Goal: Task Accomplishment & Management: Use online tool/utility

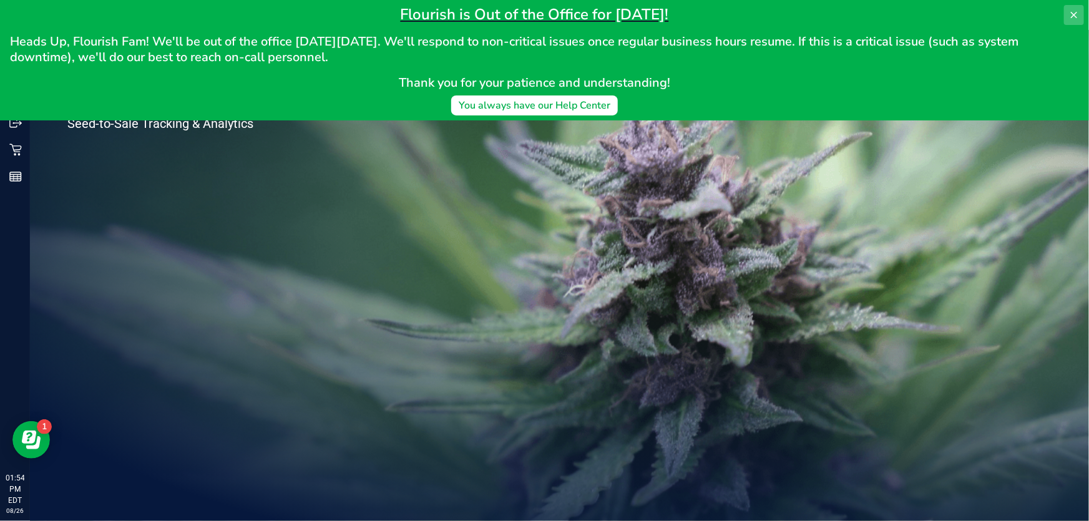
click at [1080, 16] on button at bounding box center [1074, 15] width 20 height 20
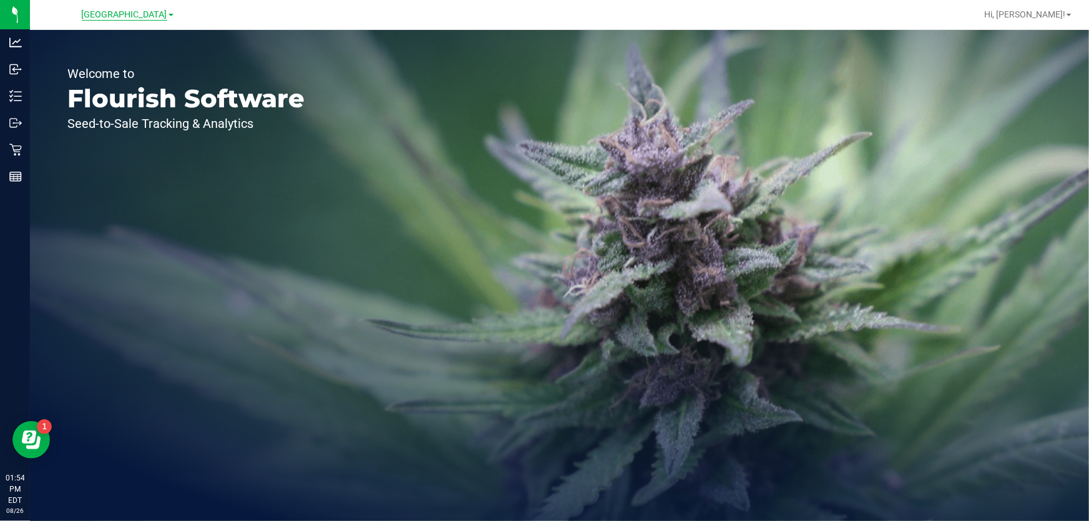
click at [115, 16] on span "[GEOGRAPHIC_DATA]" at bounding box center [125, 14] width 86 height 11
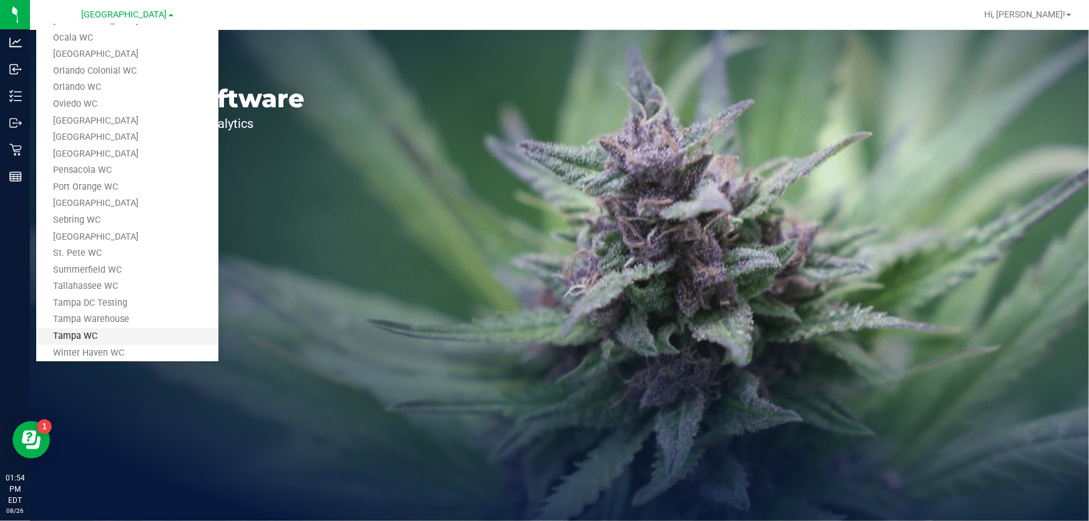
scroll to position [481, 0]
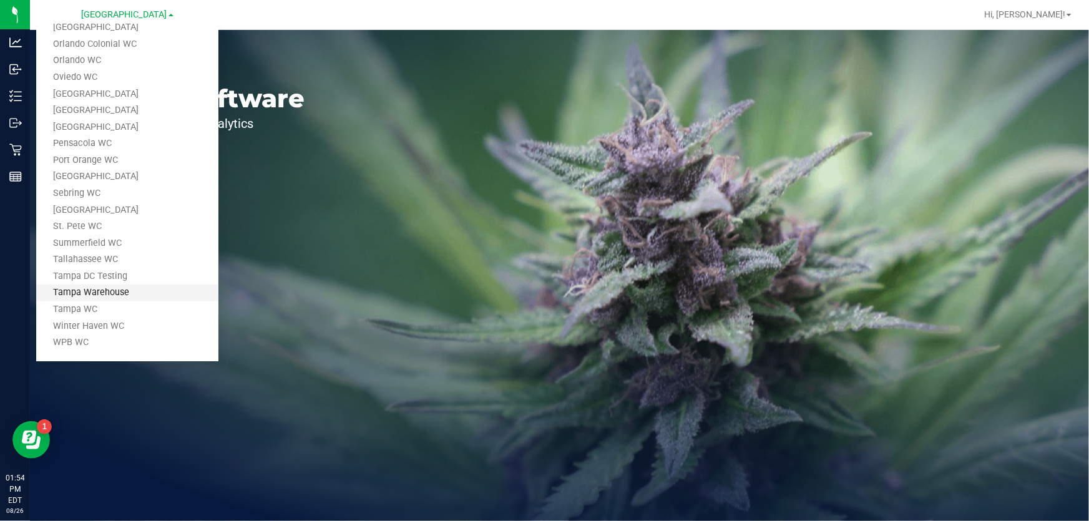
click at [125, 290] on link "Tampa Warehouse" at bounding box center [127, 293] width 182 height 17
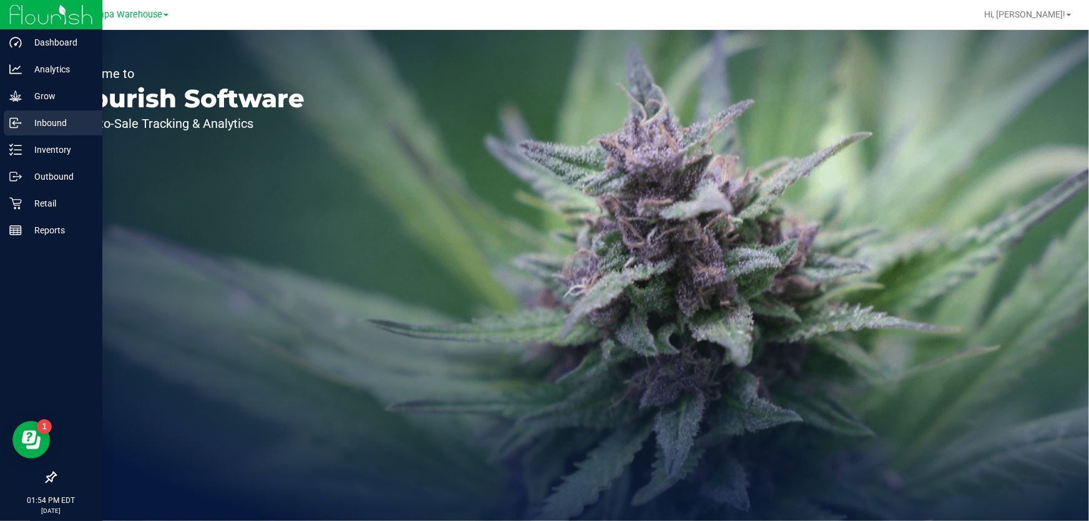
click at [59, 117] on p "Inbound" at bounding box center [59, 122] width 75 height 15
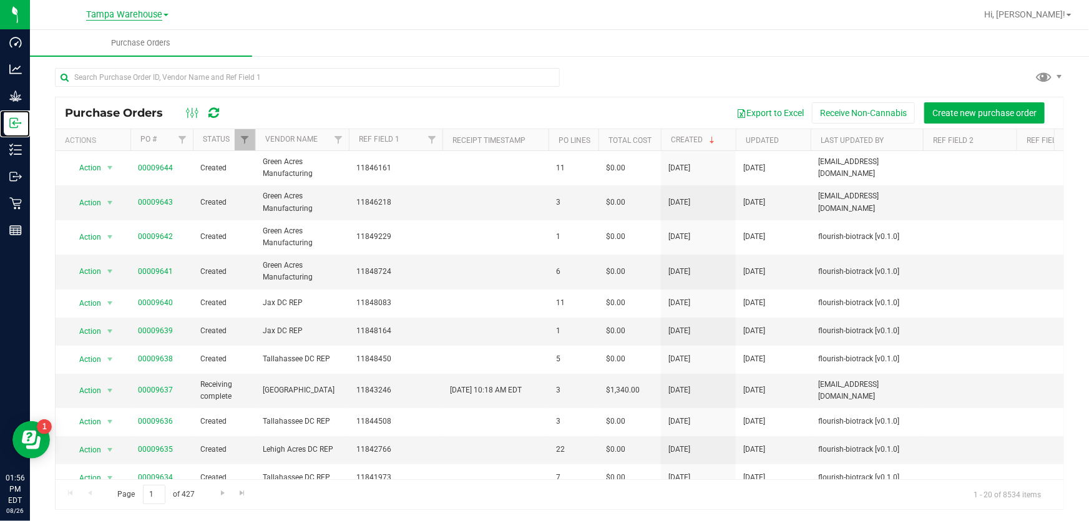
click at [0, 110] on link "Inbound" at bounding box center [15, 123] width 30 height 27
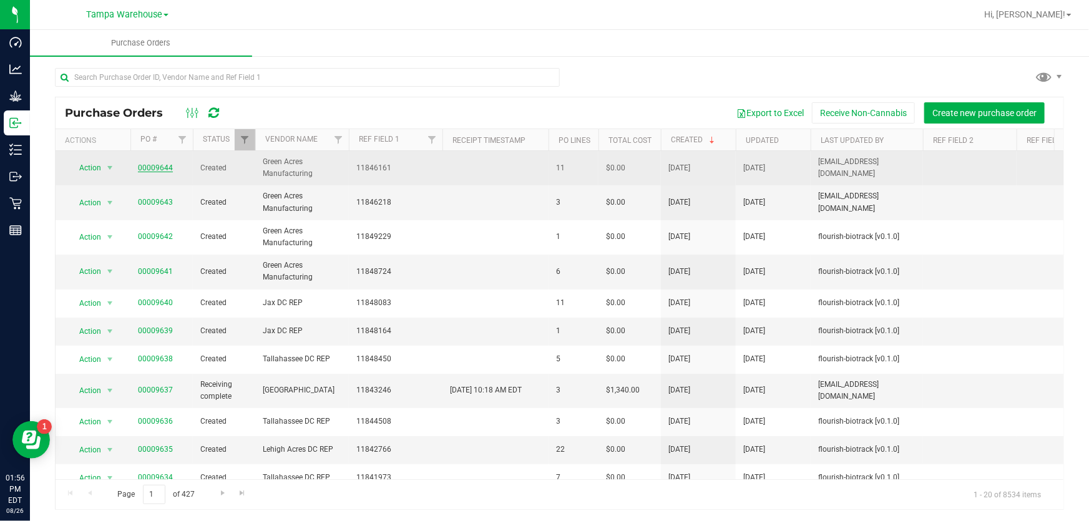
click at [165, 164] on link "00009644" at bounding box center [155, 168] width 35 height 9
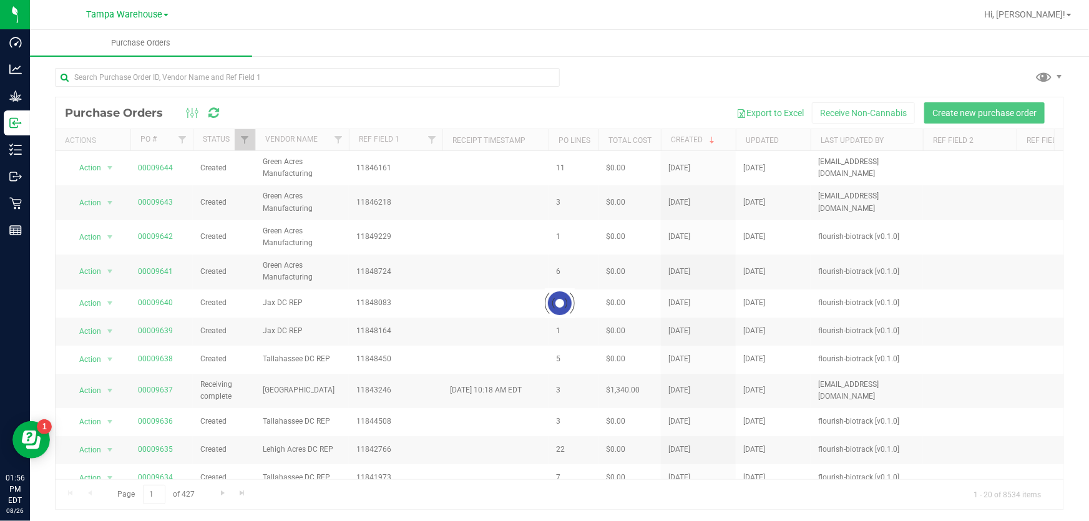
click at [148, 202] on div at bounding box center [560, 303] width 1008 height 412
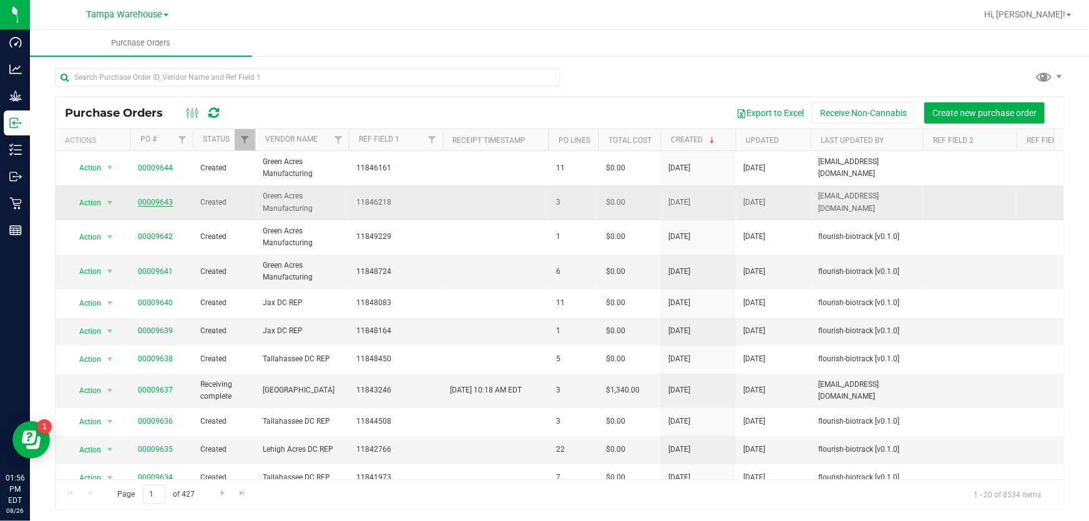
click at [160, 203] on link "00009643" at bounding box center [155, 202] width 35 height 9
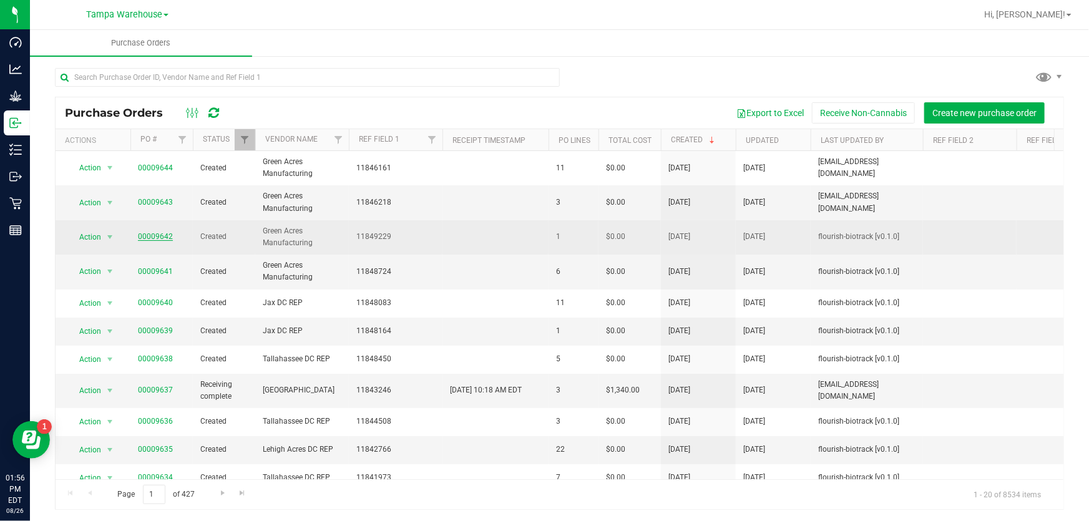
click at [159, 239] on link "00009642" at bounding box center [155, 236] width 35 height 9
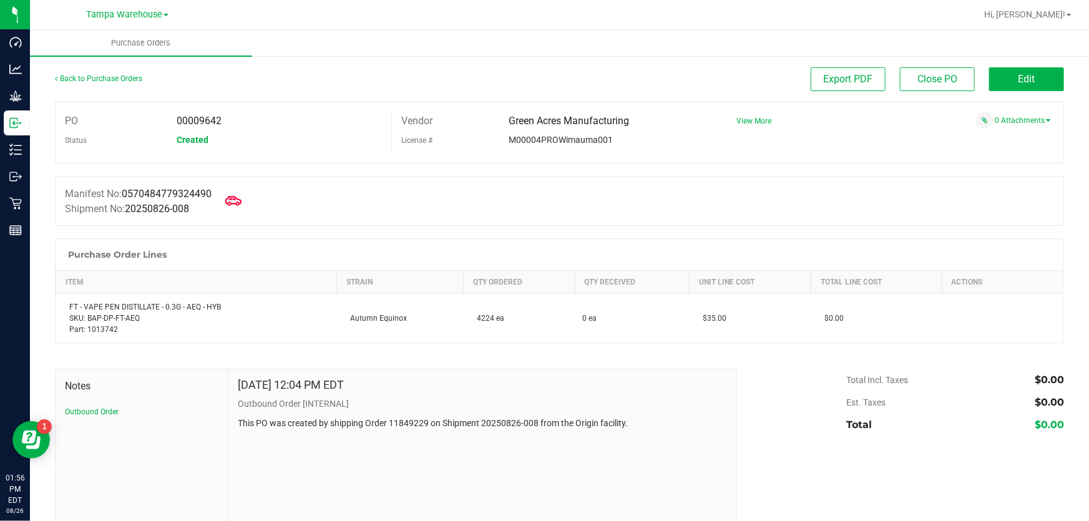
click at [241, 213] on span at bounding box center [233, 200] width 27 height 27
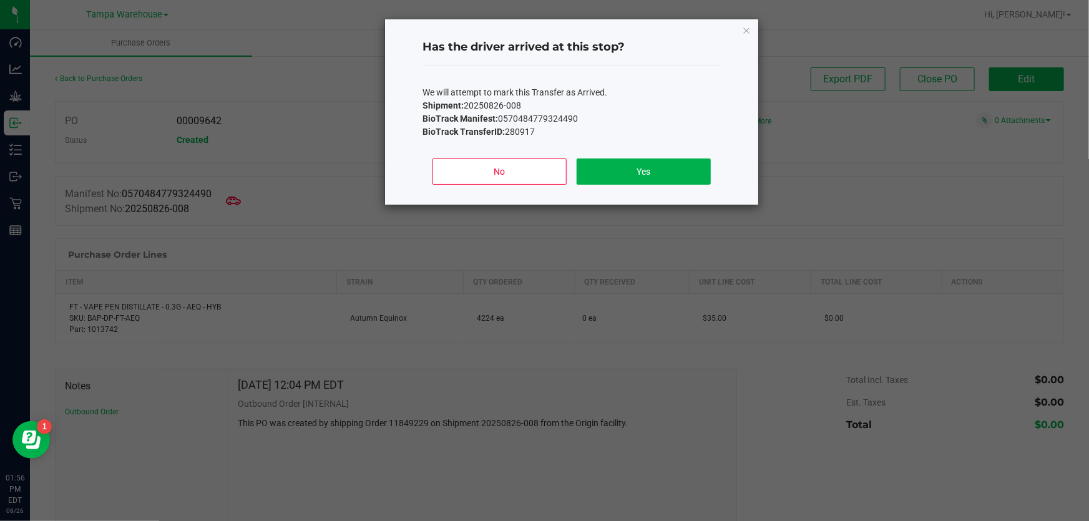
drag, startPoint x: 722, startPoint y: 172, endPoint x: 712, endPoint y: 172, distance: 10.0
click at [721, 172] on div "Has the driver arrived at this stop? We will attempt to mark this Transfer as A…" at bounding box center [571, 111] width 373 height 185
click at [683, 172] on button "Yes" at bounding box center [644, 172] width 134 height 26
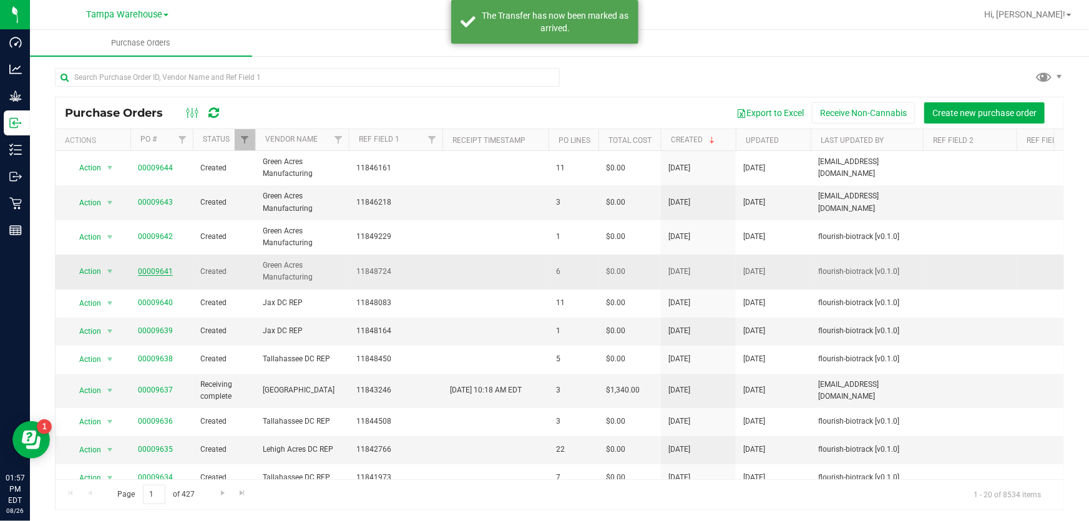
click at [153, 267] on link "00009641" at bounding box center [155, 271] width 35 height 9
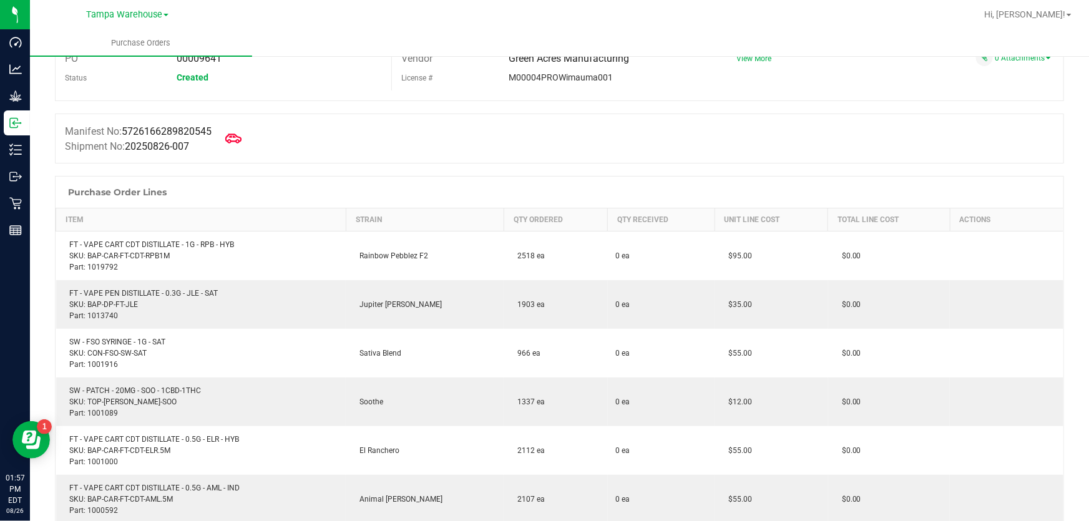
scroll to position [56, 0]
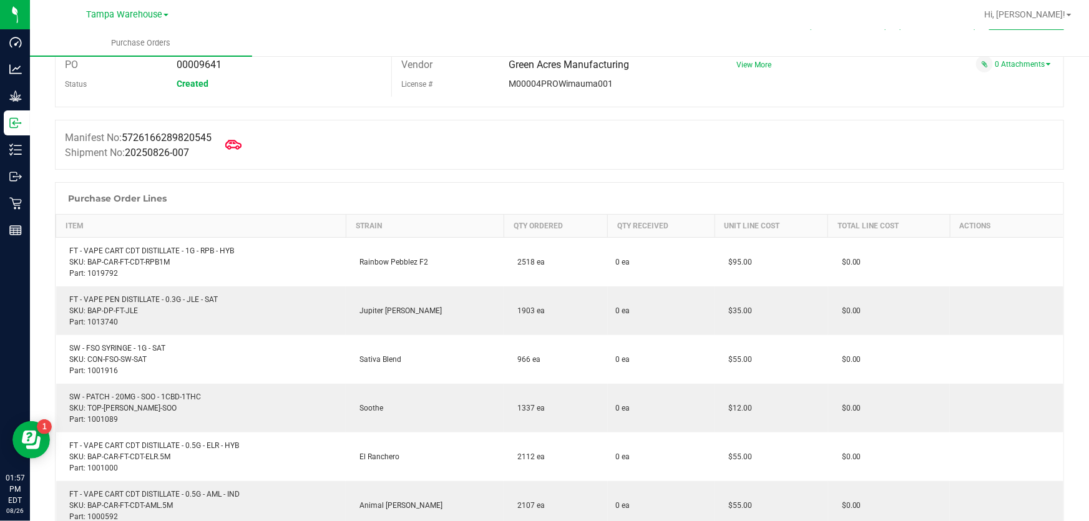
click at [238, 147] on icon at bounding box center [233, 144] width 16 height 9
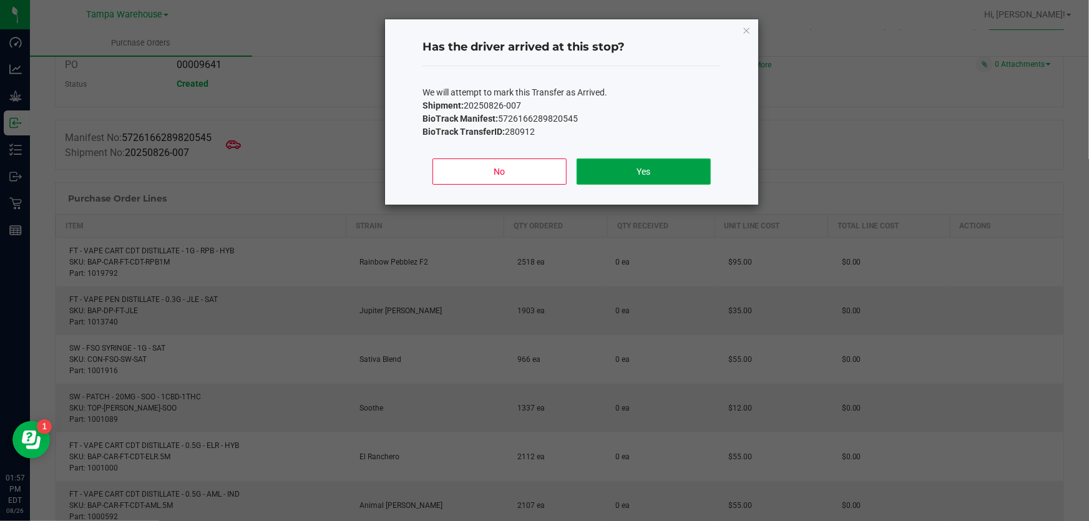
click at [607, 178] on button "Yes" at bounding box center [644, 172] width 134 height 26
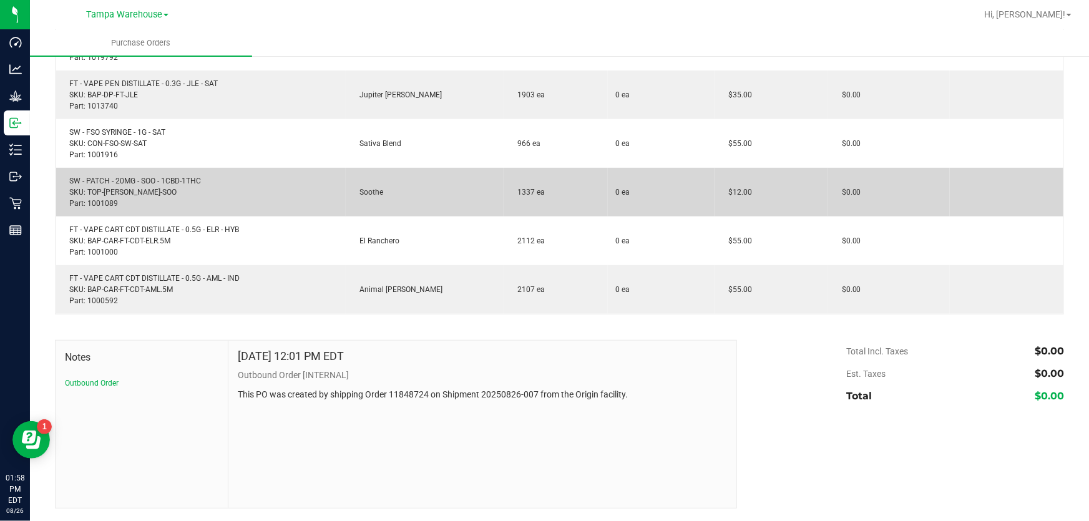
scroll to position [0, 0]
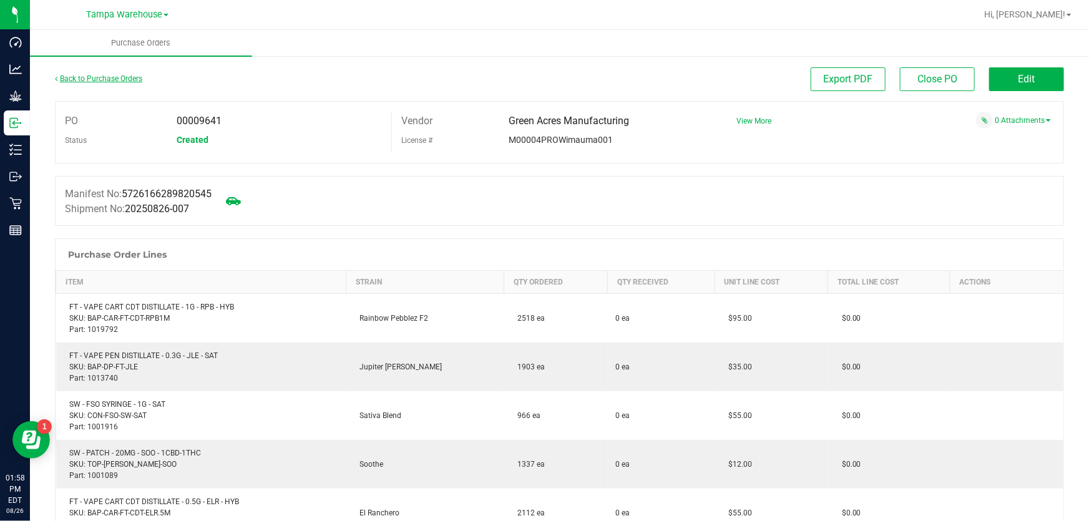
click at [129, 79] on link "Back to Purchase Orders" at bounding box center [98, 78] width 87 height 9
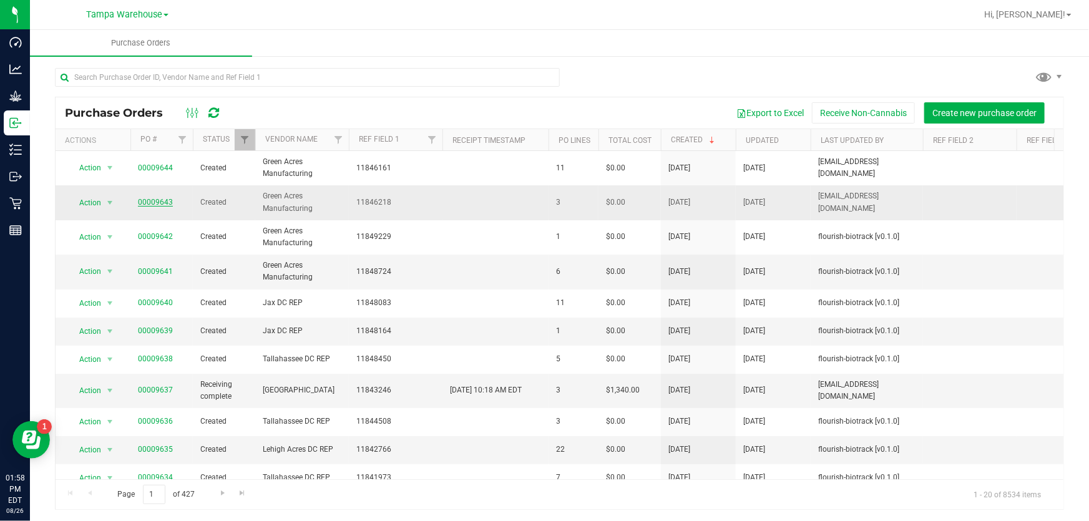
click at [158, 198] on link "00009643" at bounding box center [155, 202] width 35 height 9
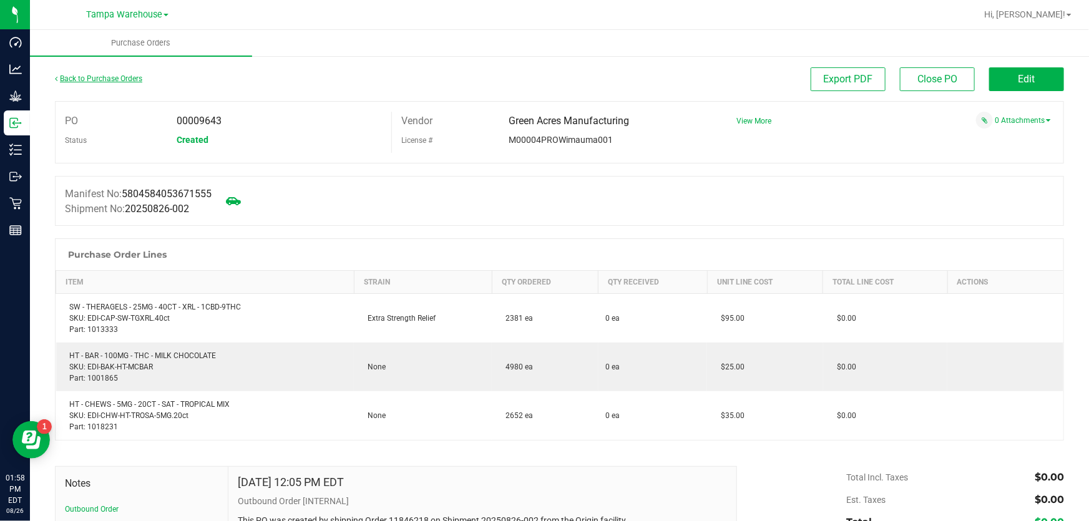
click at [138, 79] on link "Back to Purchase Orders" at bounding box center [98, 78] width 87 height 9
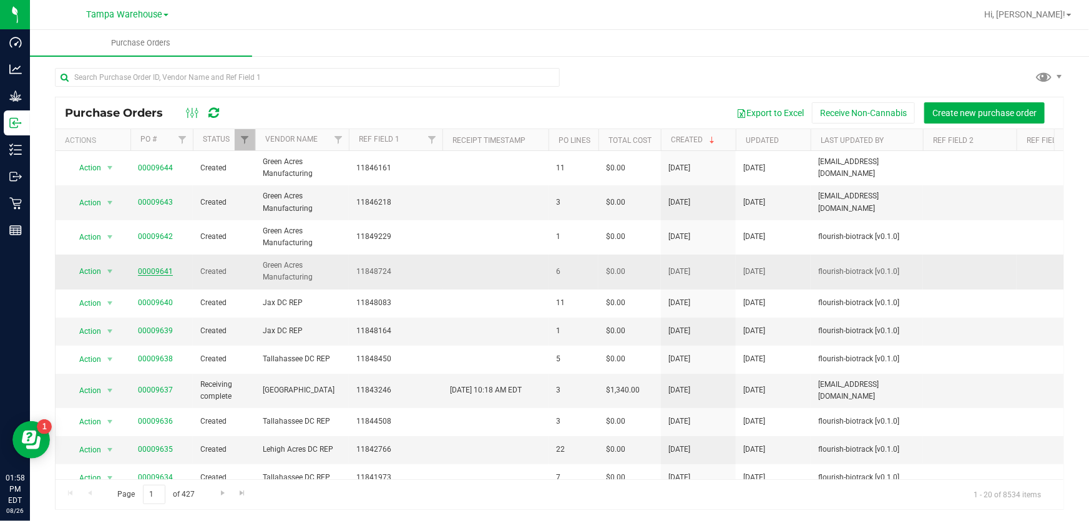
click at [157, 274] on link "00009641" at bounding box center [155, 271] width 35 height 9
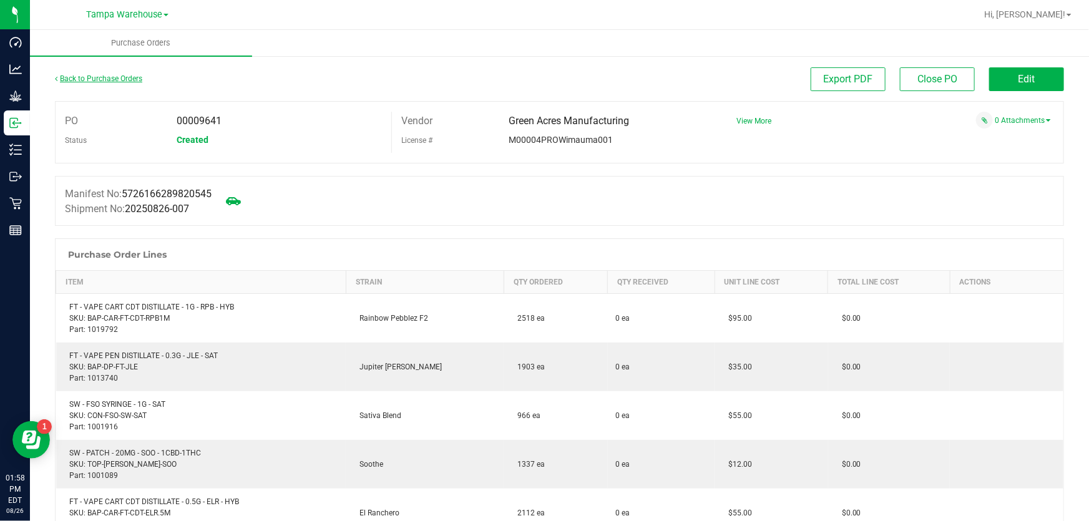
click at [125, 81] on link "Back to Purchase Orders" at bounding box center [98, 78] width 87 height 9
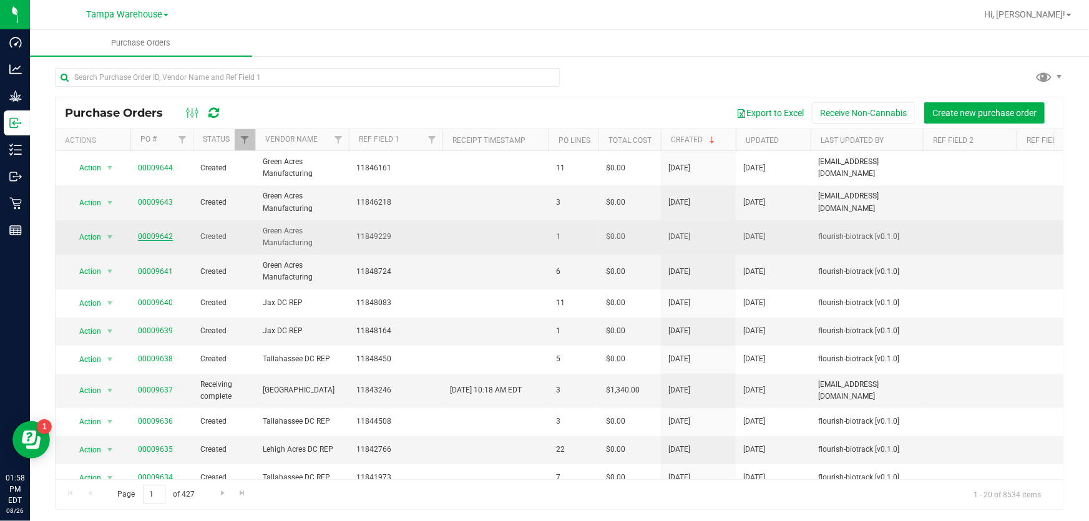
click at [146, 235] on link "00009642" at bounding box center [155, 236] width 35 height 9
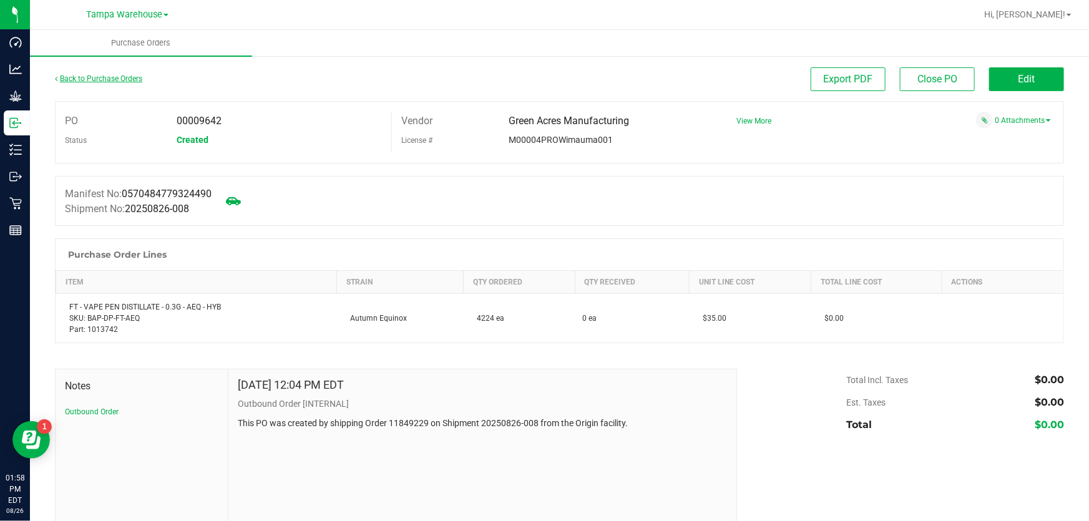
click at [125, 74] on link "Back to Purchase Orders" at bounding box center [98, 78] width 87 height 9
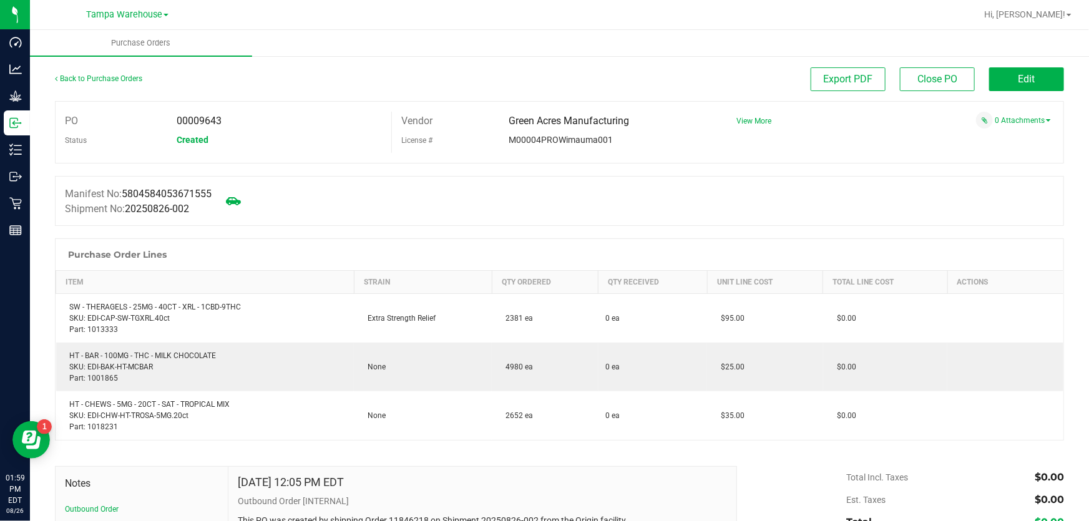
click at [114, 72] on div "Back to Purchase Orders" at bounding box center [181, 78] width 252 height 22
click at [115, 74] on link "Back to Purchase Orders" at bounding box center [98, 78] width 87 height 9
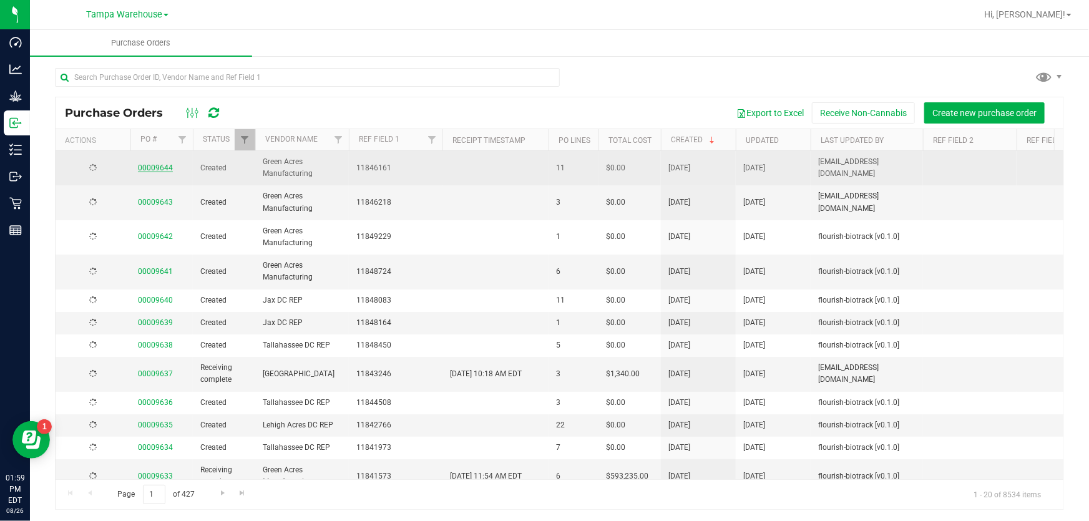
click at [149, 164] on link "00009644" at bounding box center [155, 168] width 35 height 9
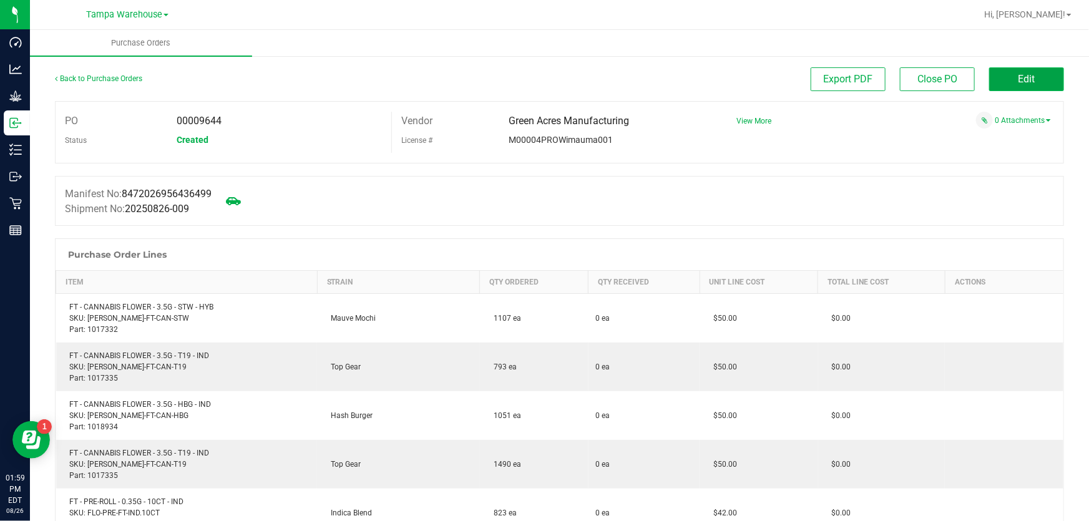
click at [1019, 79] on span "Edit" at bounding box center [1027, 79] width 17 height 12
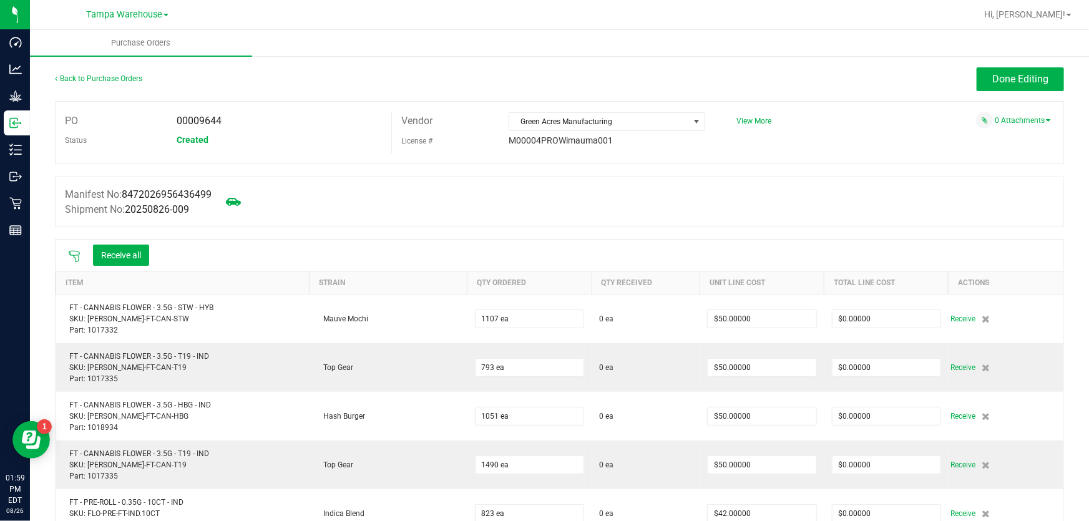
click at [76, 251] on icon at bounding box center [74, 256] width 12 height 12
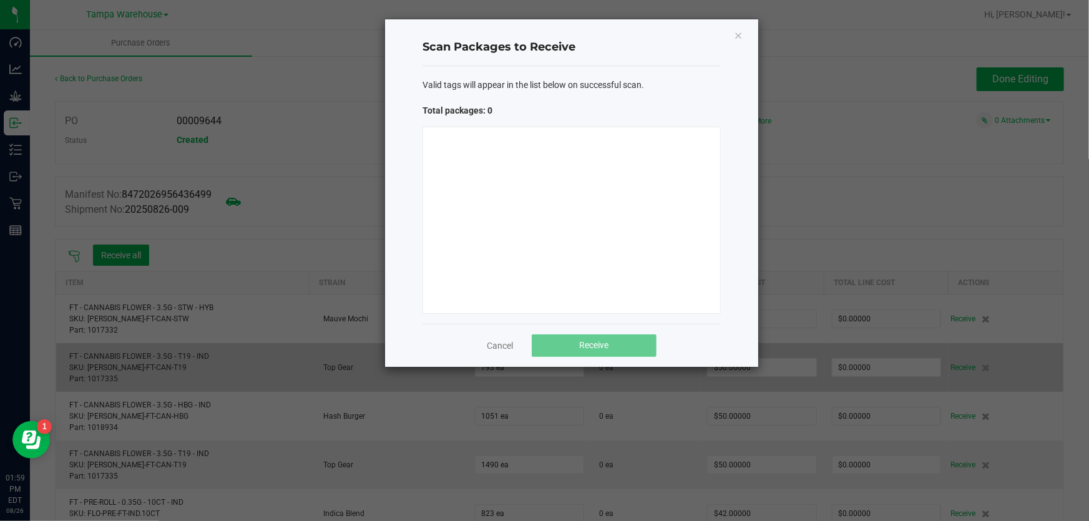
click at [506, 350] on link "Cancel" at bounding box center [500, 346] width 26 height 12
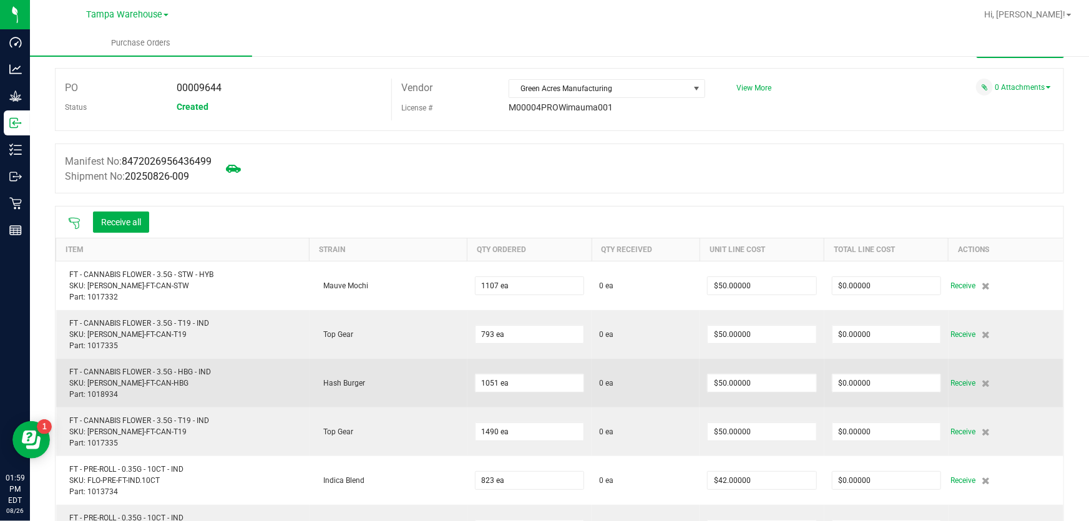
scroll to position [56, 0]
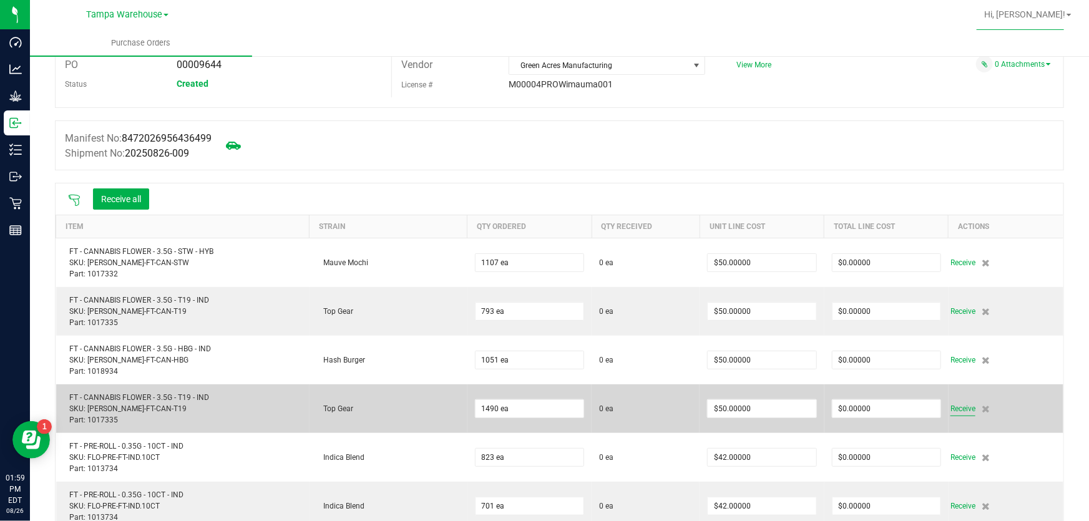
click at [951, 406] on span "Receive" at bounding box center [963, 408] width 25 height 15
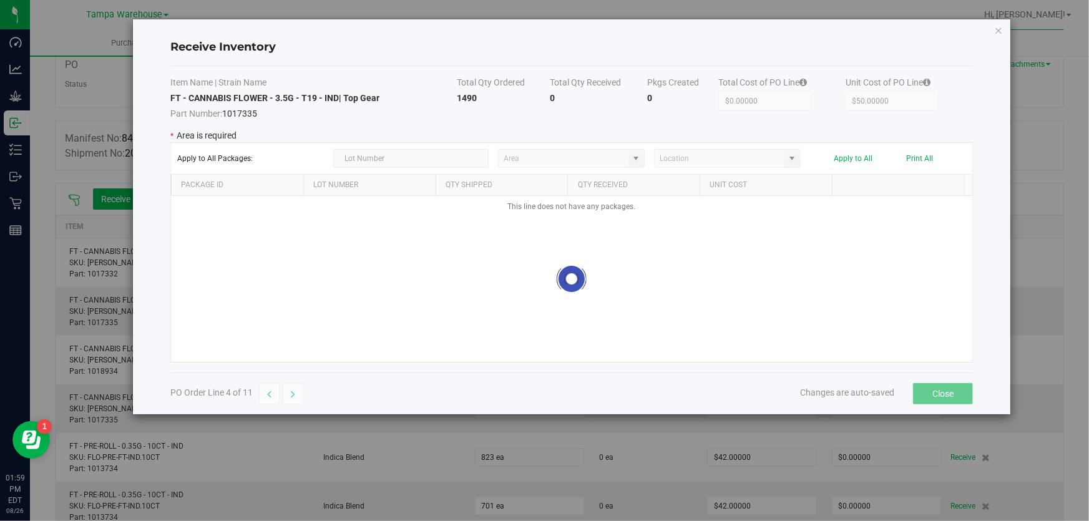
type input "State Pantry 1"
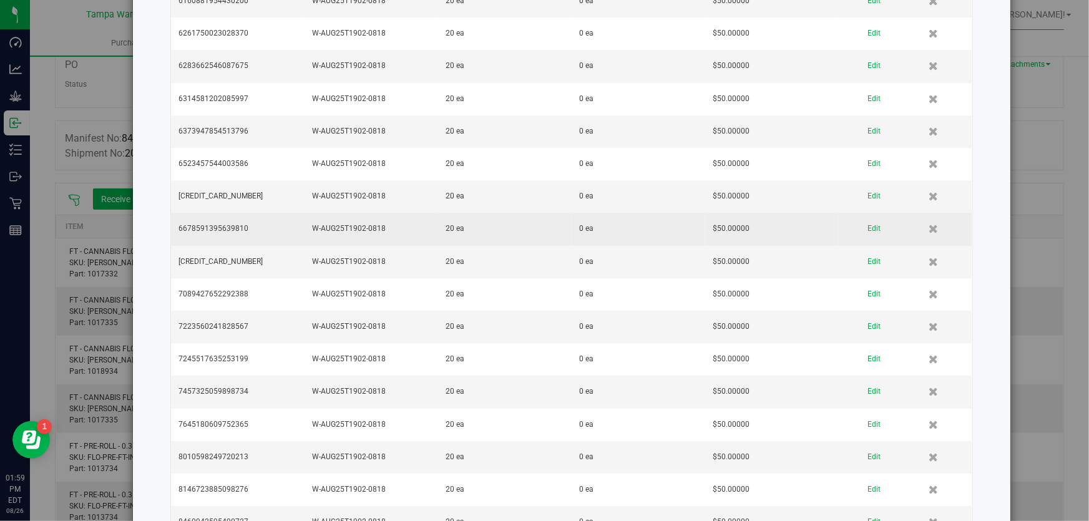
scroll to position [2184, 0]
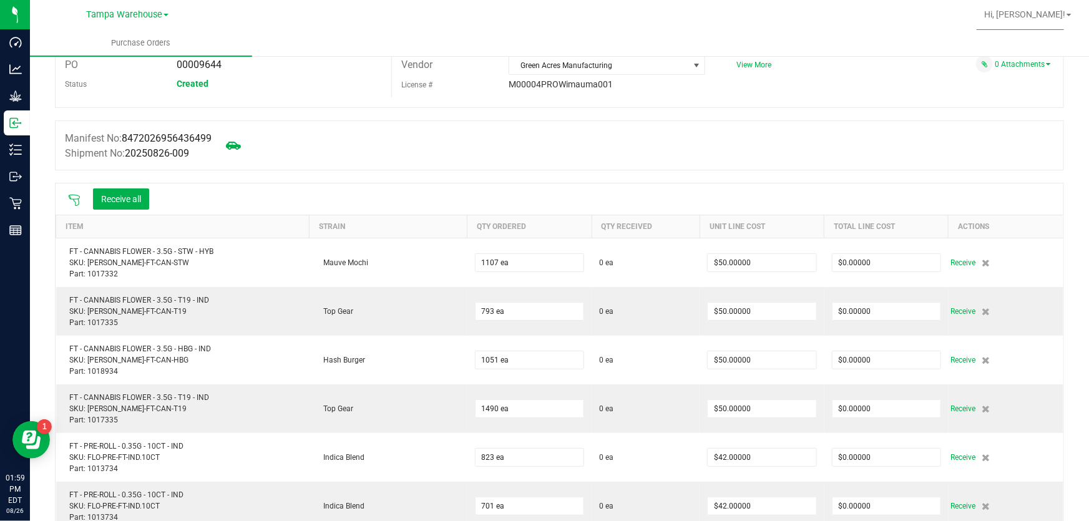
click at [74, 198] on icon at bounding box center [74, 200] width 12 height 12
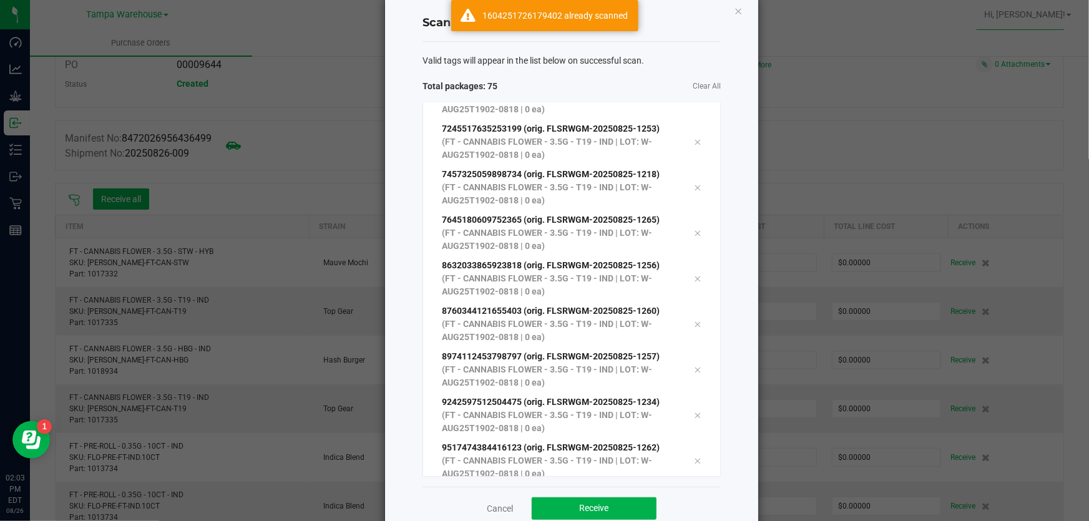
scroll to position [51, 0]
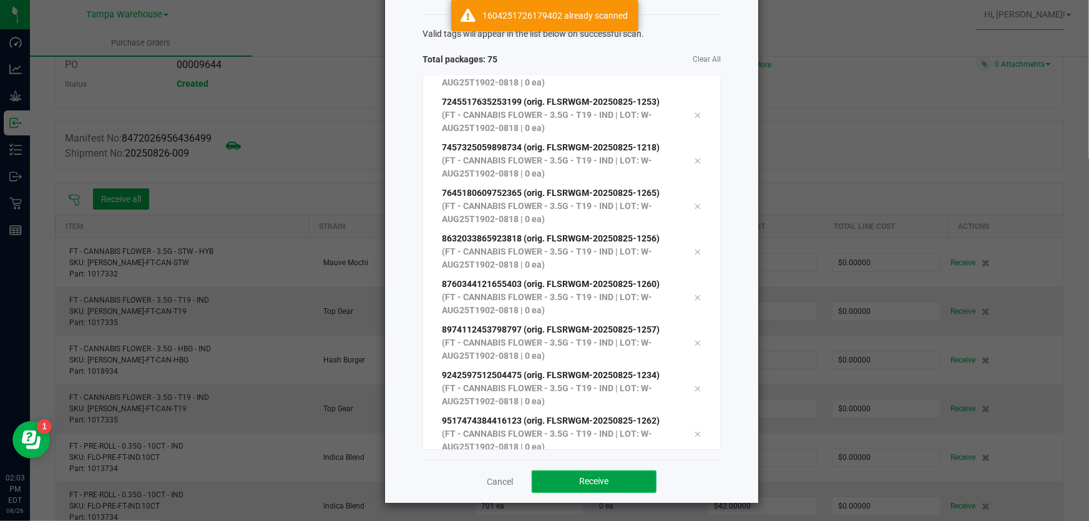
click at [590, 479] on span "Receive" at bounding box center [594, 481] width 29 height 10
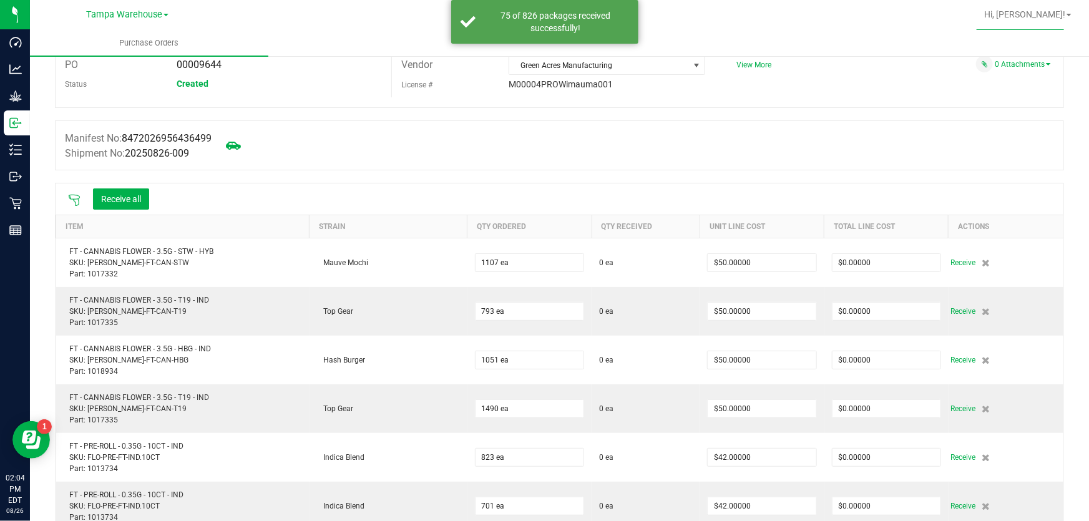
click at [74, 198] on icon at bounding box center [74, 200] width 12 height 12
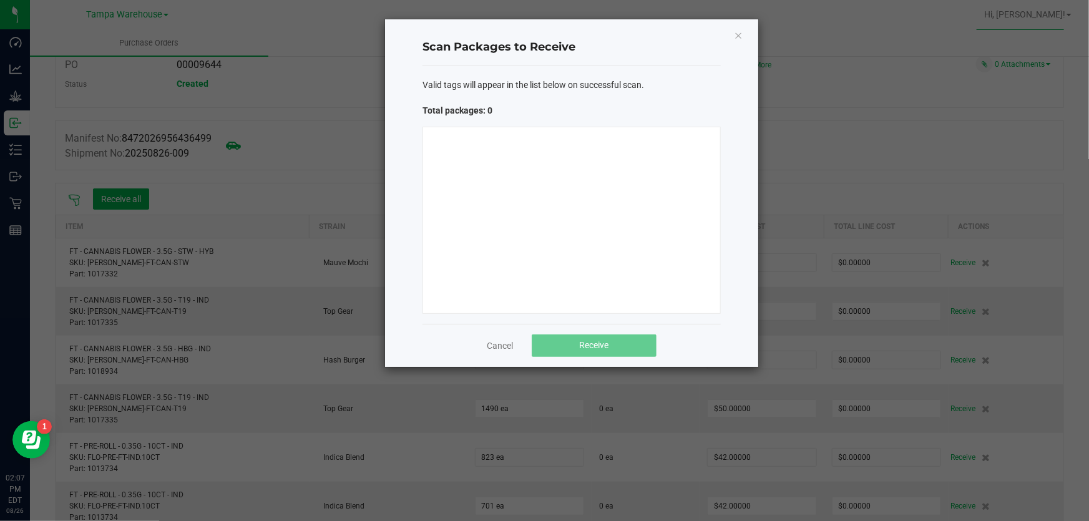
drag, startPoint x: 426, startPoint y: 115, endPoint x: 439, endPoint y: 113, distance: 13.3
click at [437, 114] on span "Total packages: 0" at bounding box center [497, 110] width 149 height 13
click at [439, 113] on span "Total packages: 0" at bounding box center [497, 110] width 149 height 13
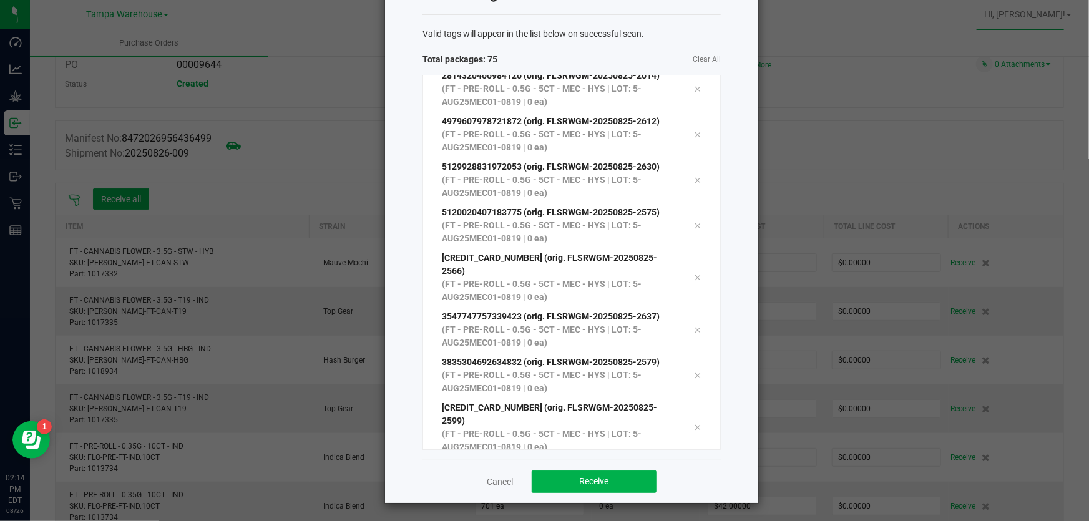
scroll to position [3076, 0]
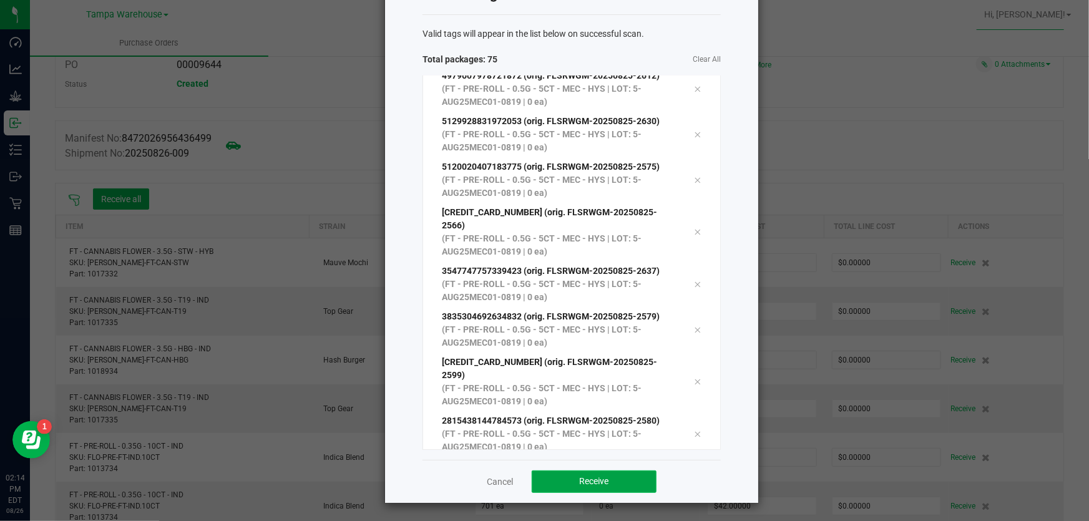
click at [625, 489] on button "Receive" at bounding box center [594, 482] width 125 height 22
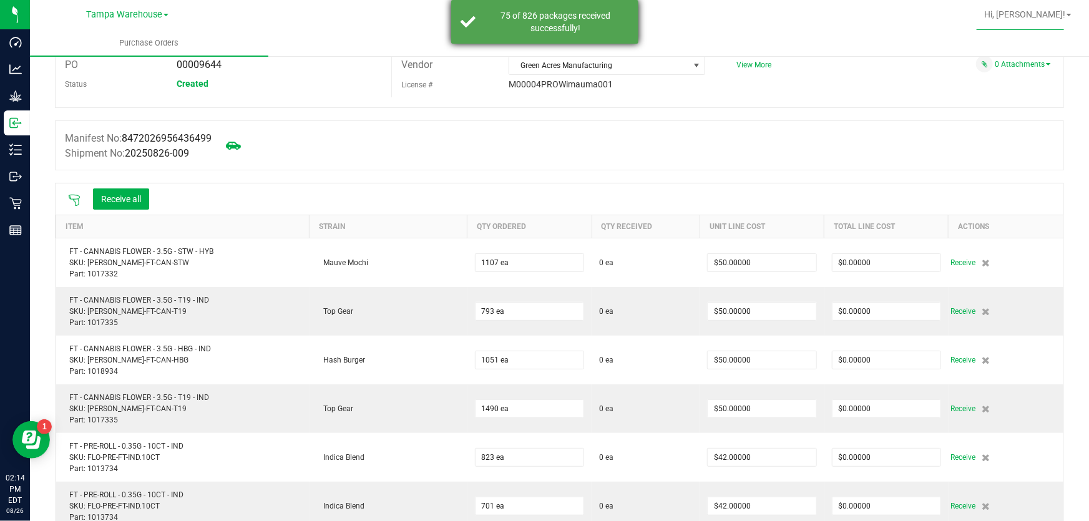
click at [536, 30] on div "75 of 826 packages received successfully!" at bounding box center [555, 21] width 147 height 25
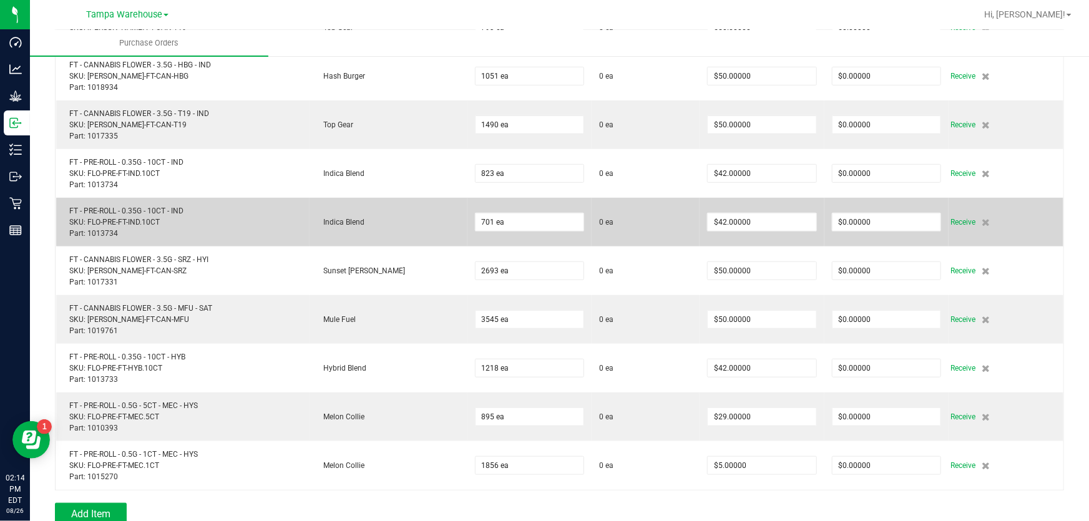
scroll to position [397, 0]
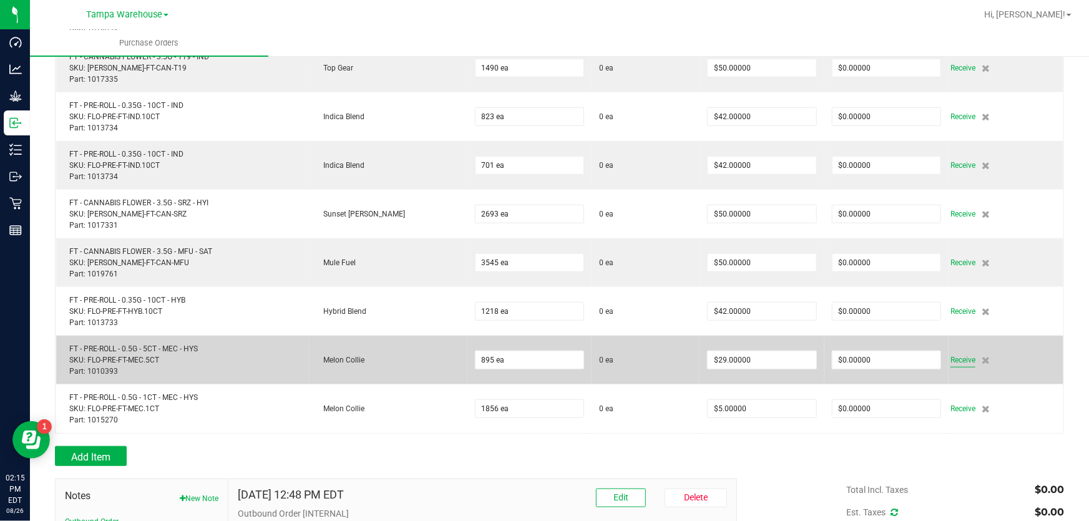
click at [954, 355] on span "Receive" at bounding box center [963, 360] width 25 height 15
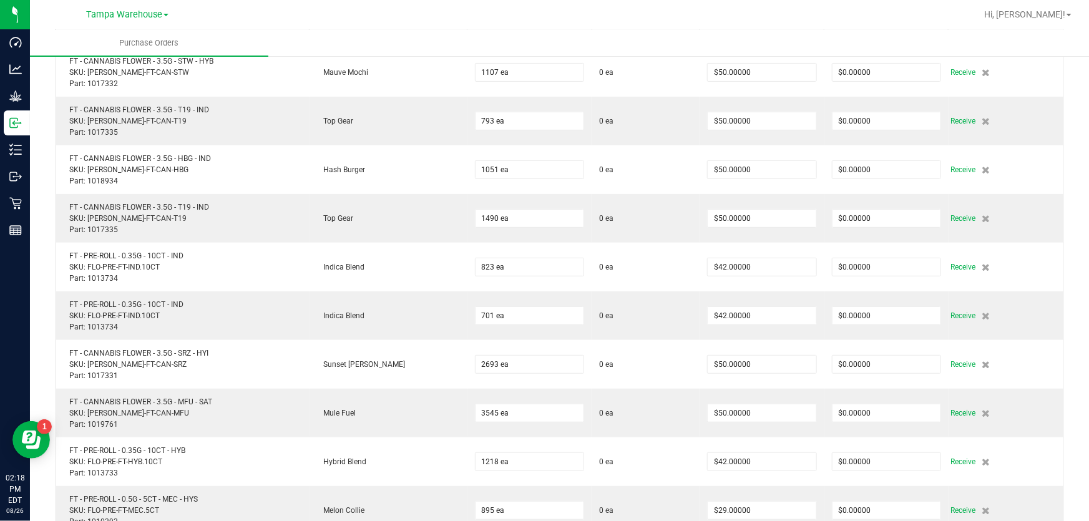
scroll to position [56, 0]
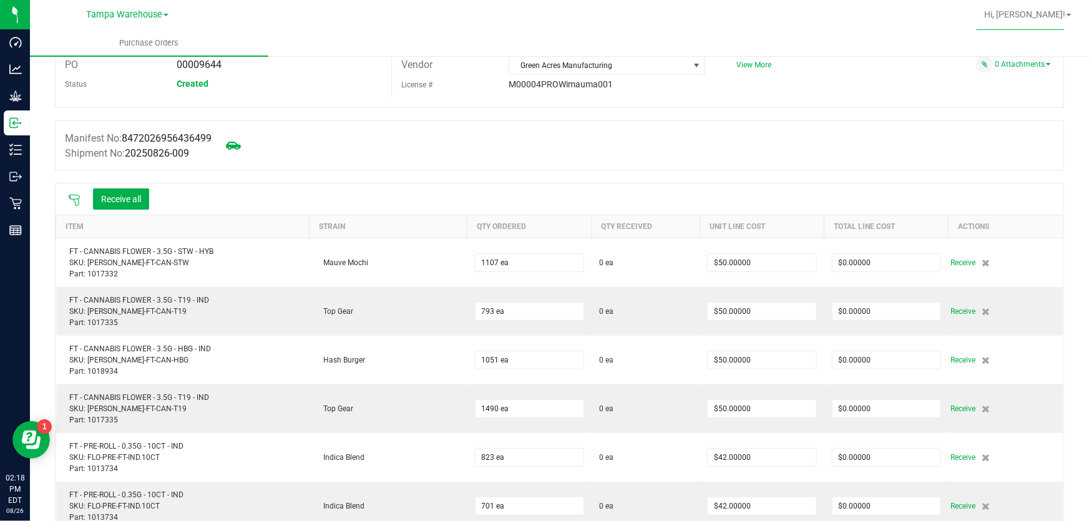
click at [67, 198] on div at bounding box center [74, 199] width 25 height 12
click at [72, 199] on icon at bounding box center [74, 200] width 11 height 11
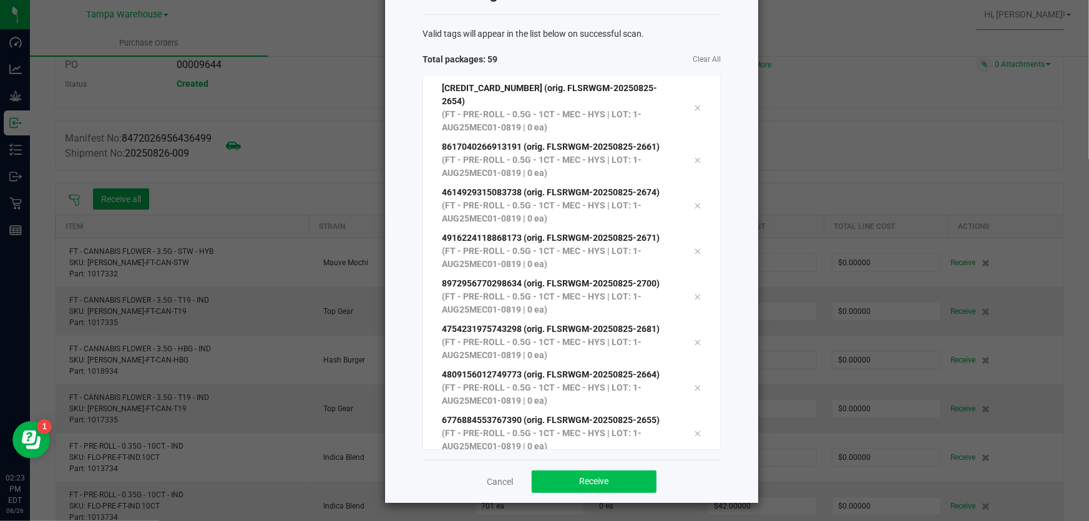
scroll to position [2347, 0]
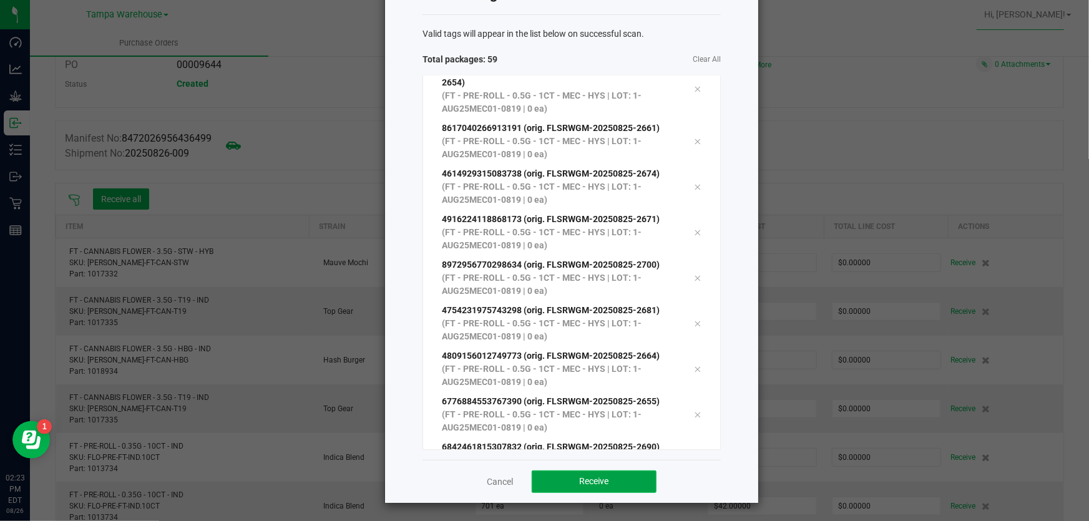
click at [617, 481] on button "Receive" at bounding box center [594, 482] width 125 height 22
